Goal: Transaction & Acquisition: Purchase product/service

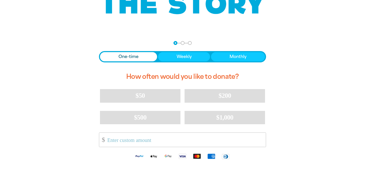
scroll to position [77, 0]
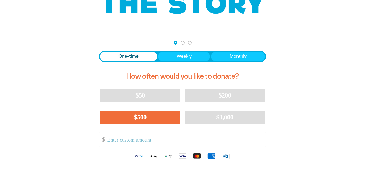
click at [135, 115] on span "$500" at bounding box center [140, 117] width 13 height 7
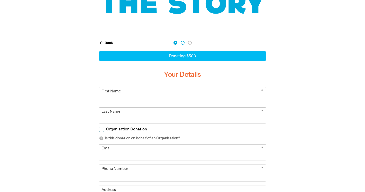
select select "AU"
click at [137, 97] on input "First Name" at bounding box center [182, 95] width 167 height 16
type input "[PERSON_NAME]"
type input "[EMAIL_ADDRESS][PERSON_NAME][DOMAIN_NAME]"
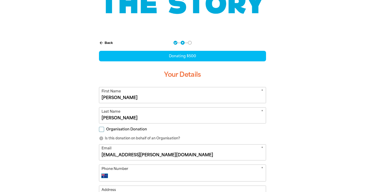
select select "GB"
type input "0400625528"
type input "[STREET_ADDRESS][PERSON_NAME]"
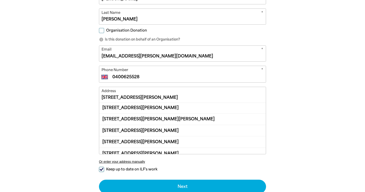
scroll to position [0, 0]
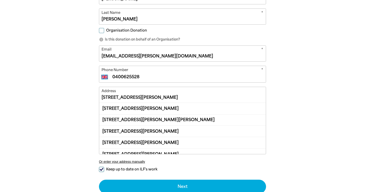
click at [104, 78] on select "International [GEOGRAPHIC_DATA] [GEOGRAPHIC_DATA] [GEOGRAPHIC_DATA] [GEOGRAPHIC…" at bounding box center [106, 77] width 9 height 6
select select "AU"
click at [102, 74] on select "International [GEOGRAPHIC_DATA] [GEOGRAPHIC_DATA] [GEOGRAPHIC_DATA] [GEOGRAPHIC…" at bounding box center [106, 77] width 9 height 6
type input "0400 625 528"
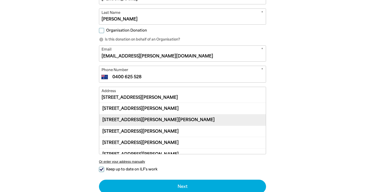
click at [135, 123] on div "[STREET_ADDRESS][PERSON_NAME][PERSON_NAME]" at bounding box center [182, 120] width 167 height 11
type input "[STREET_ADDRESS][PERSON_NAME][PERSON_NAME]"
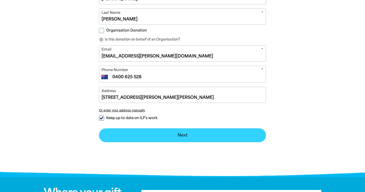
click at [143, 133] on button "Next chevron_right" at bounding box center [182, 136] width 167 height 14
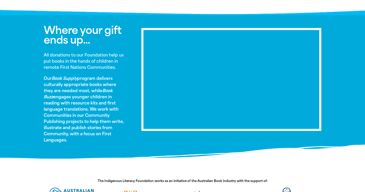
scroll to position [295, 0]
